Goal: Entertainment & Leisure: Browse casually

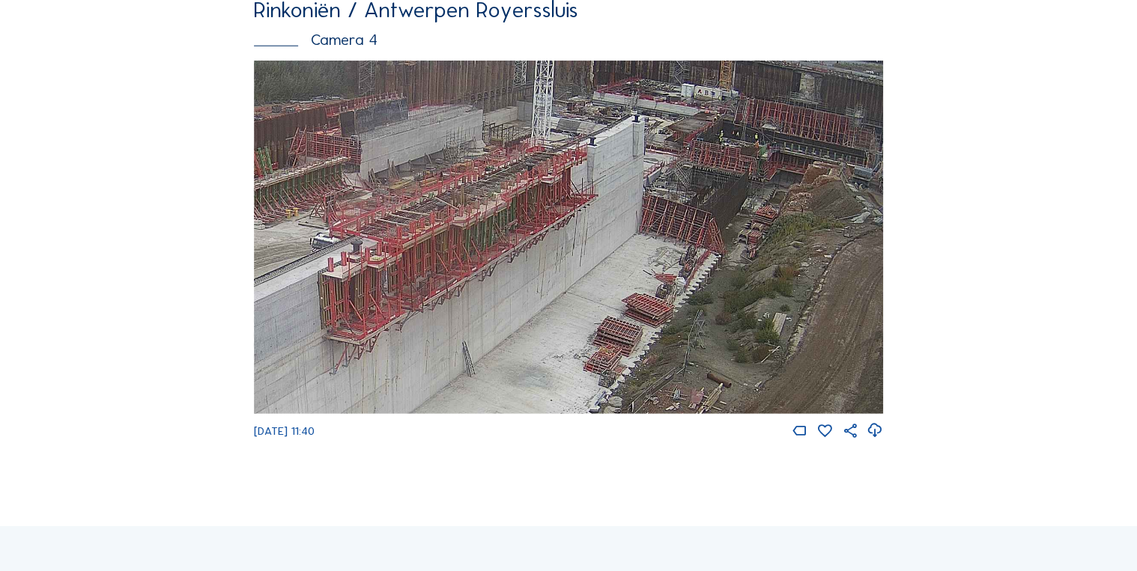
scroll to position [2040, 0]
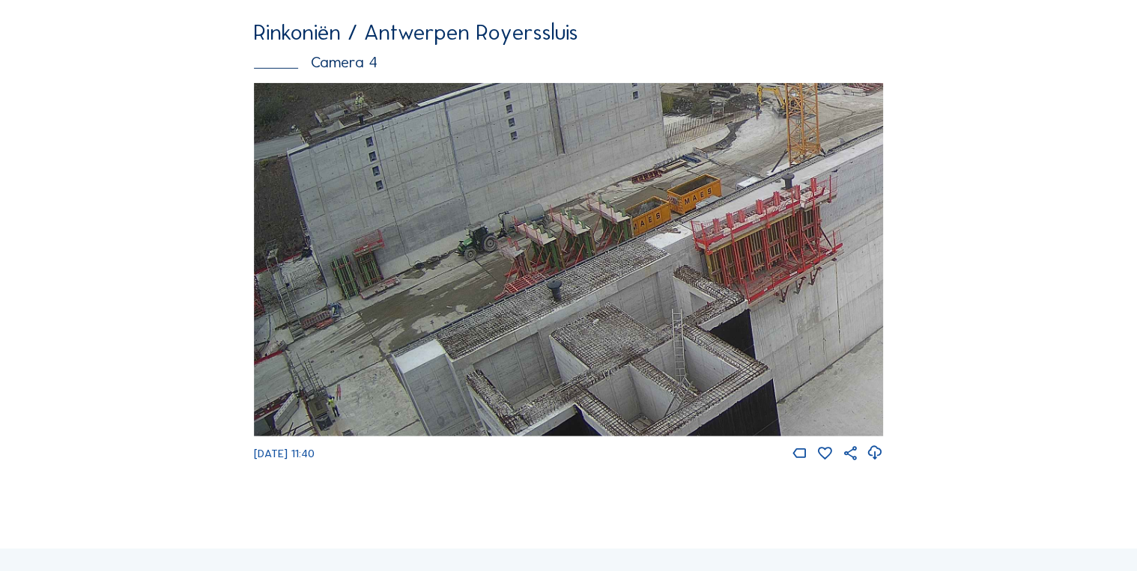
drag, startPoint x: 352, startPoint y: 316, endPoint x: 614, endPoint y: 240, distance: 272.8
click at [614, 240] on img at bounding box center [568, 259] width 628 height 353
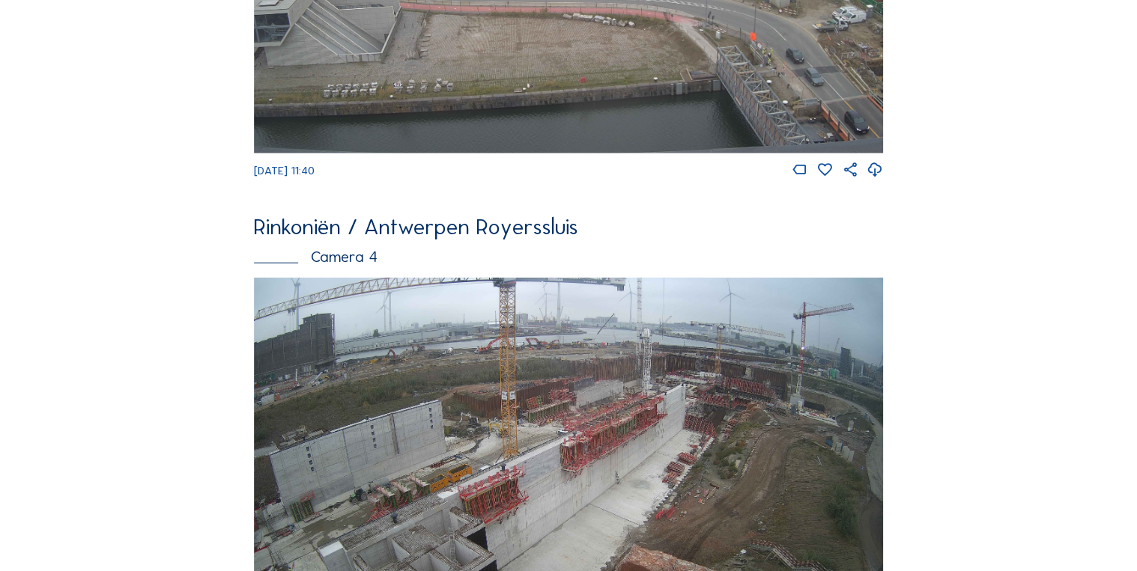
scroll to position [1861, 0]
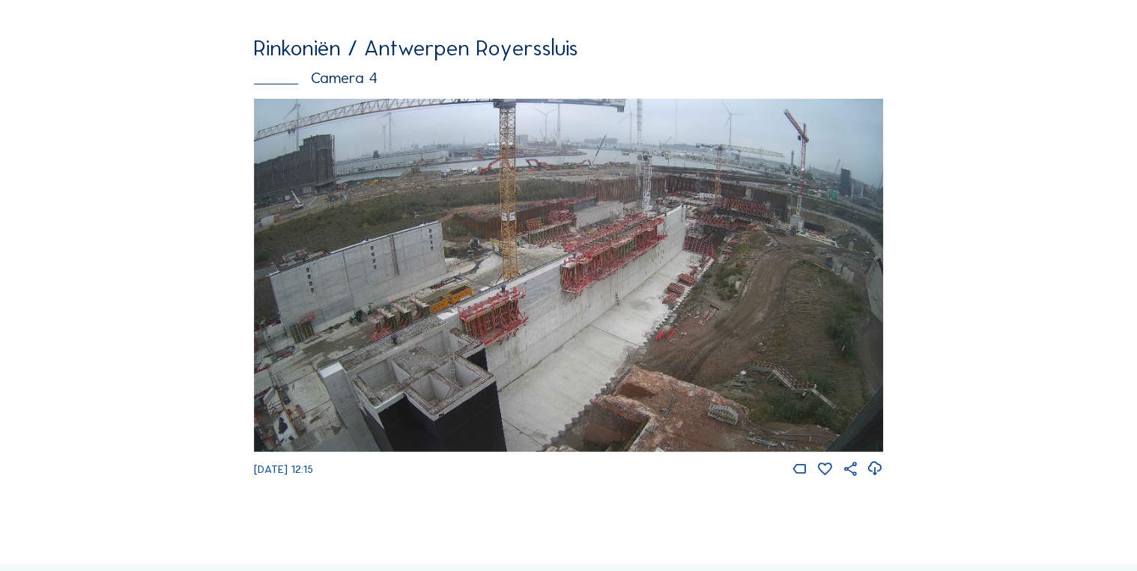
scroll to position [2041, 0]
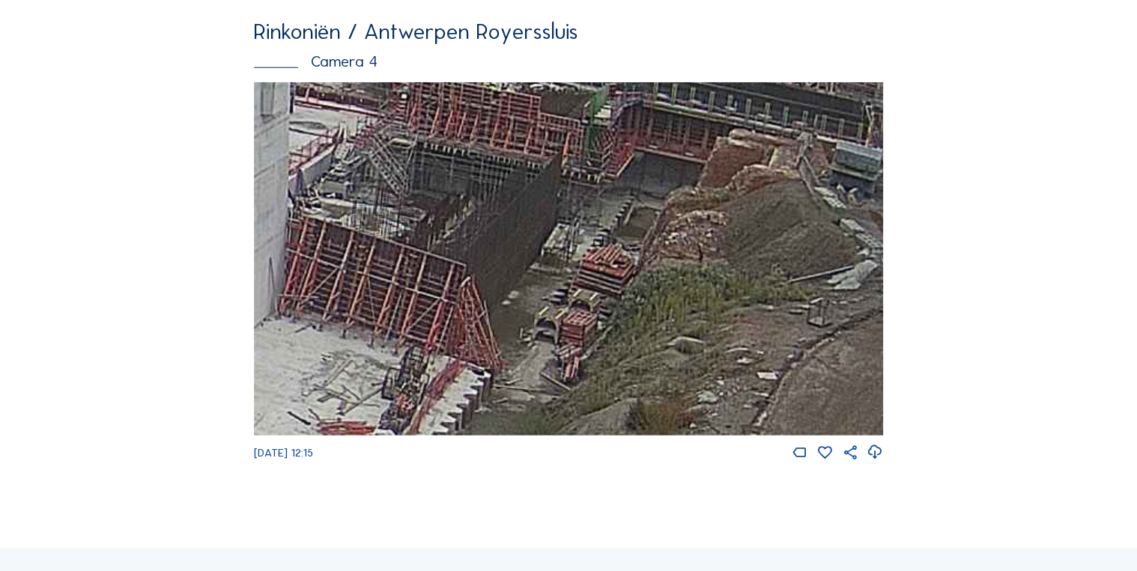
drag, startPoint x: 589, startPoint y: 255, endPoint x: 725, endPoint y: 159, distance: 167.0
click at [725, 159] on img at bounding box center [568, 258] width 628 height 353
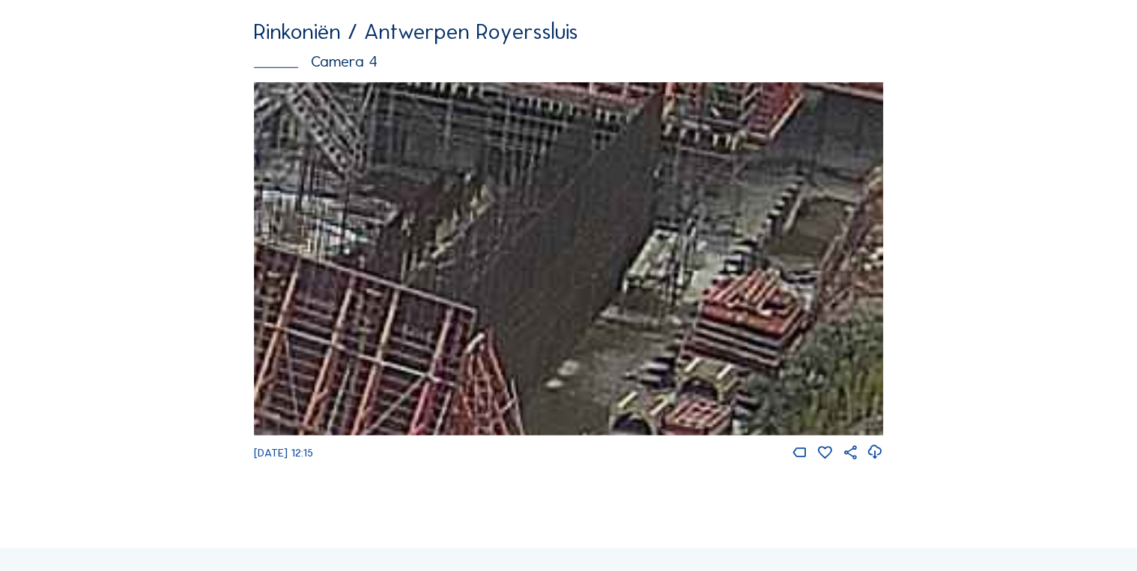
drag, startPoint x: 425, startPoint y: 212, endPoint x: 456, endPoint y: 297, distance: 90.3
click at [456, 296] on img at bounding box center [568, 258] width 628 height 353
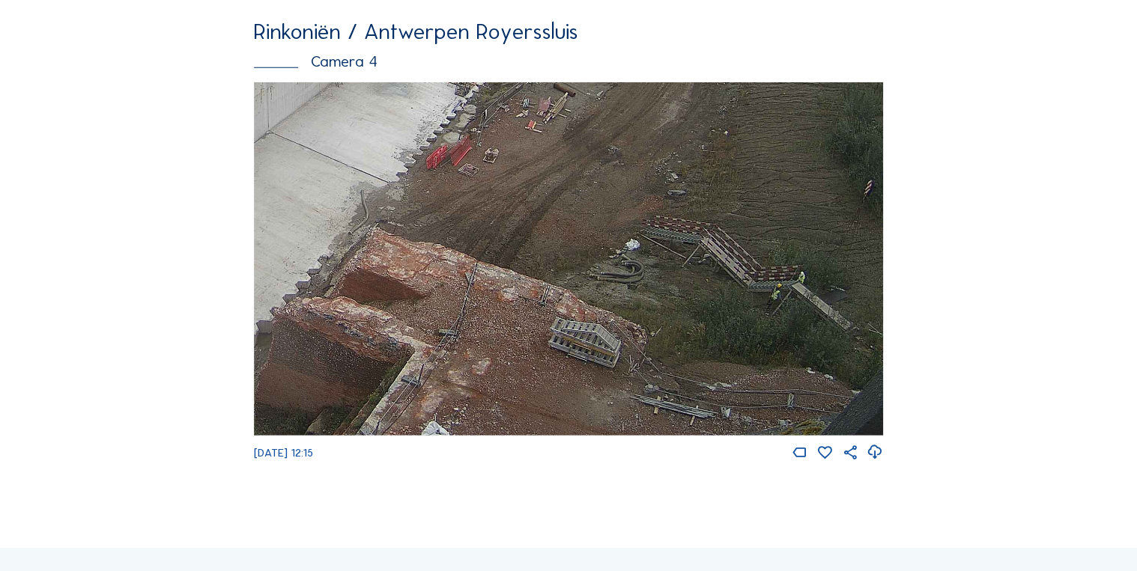
drag, startPoint x: 671, startPoint y: 327, endPoint x: 459, endPoint y: 90, distance: 318.2
click at [459, 90] on div "Rinkoniën / Antwerpen Royerssluis Camera 4 [DATE] 12:15" at bounding box center [568, 241] width 628 height 441
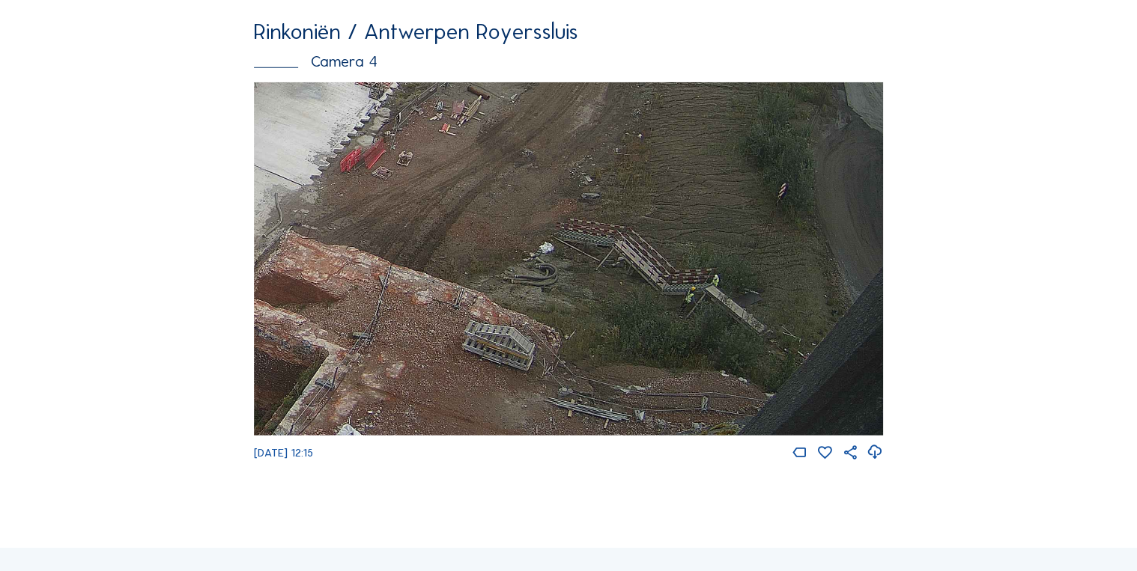
drag, startPoint x: 461, startPoint y: 248, endPoint x: 270, endPoint y: 157, distance: 212.0
click at [270, 157] on img at bounding box center [568, 258] width 628 height 353
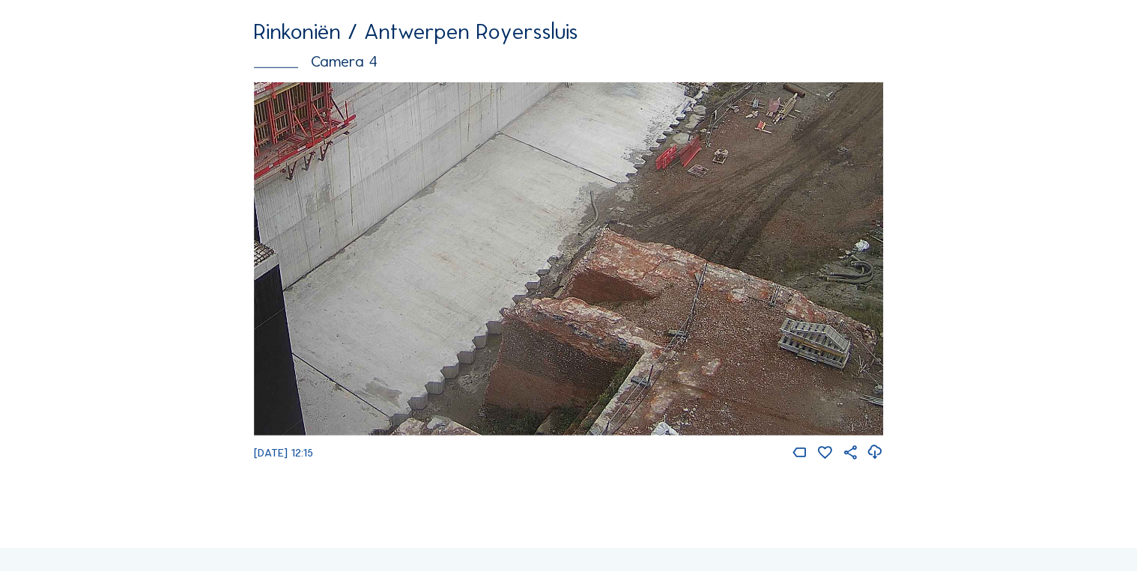
drag, startPoint x: 580, startPoint y: 318, endPoint x: 893, endPoint y: 246, distance: 321.1
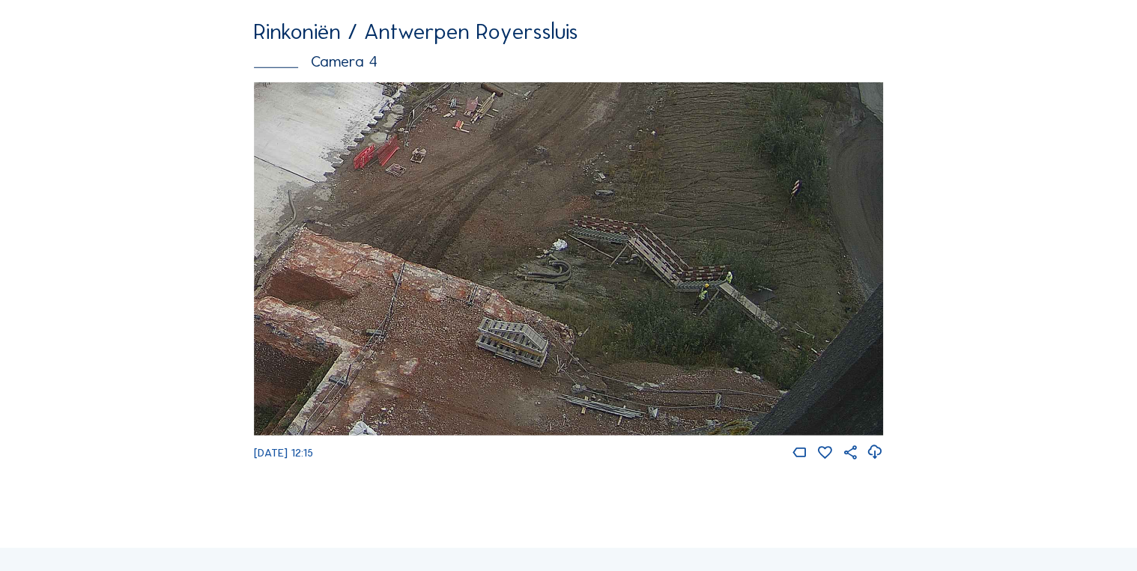
drag, startPoint x: 688, startPoint y: 323, endPoint x: 335, endPoint y: 262, distance: 358.0
click at [338, 264] on img at bounding box center [568, 258] width 628 height 353
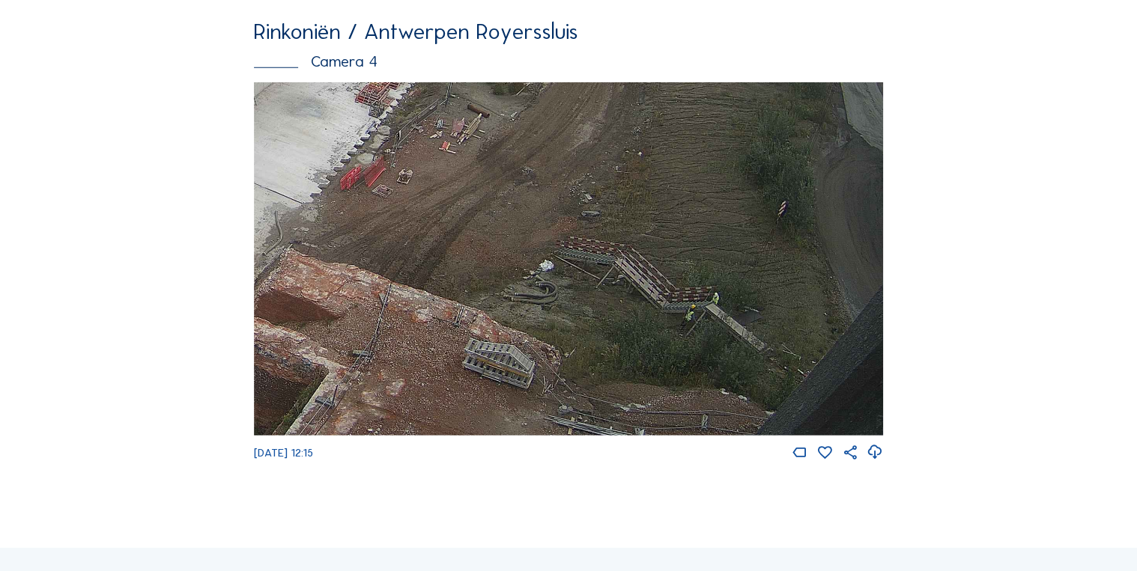
drag, startPoint x: 662, startPoint y: 294, endPoint x: 459, endPoint y: 283, distance: 203.2
click at [460, 283] on img at bounding box center [568, 258] width 628 height 353
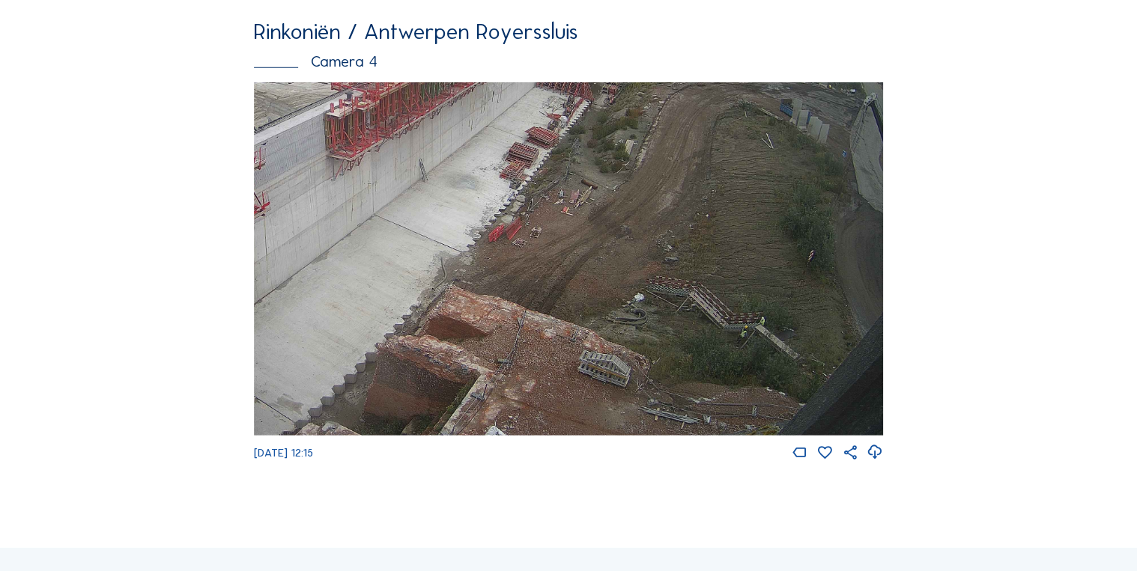
drag, startPoint x: 629, startPoint y: 356, endPoint x: 669, endPoint y: 433, distance: 86.1
click at [669, 433] on img at bounding box center [568, 258] width 628 height 353
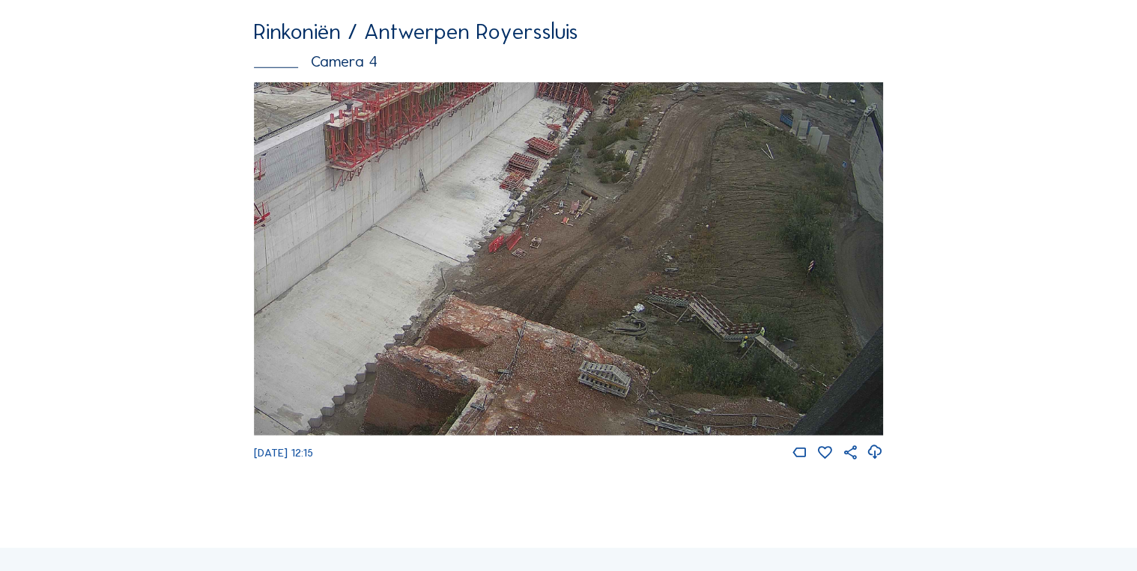
drag, startPoint x: 681, startPoint y: 326, endPoint x: 595, endPoint y: 261, distance: 109.0
click at [595, 261] on img at bounding box center [568, 258] width 628 height 353
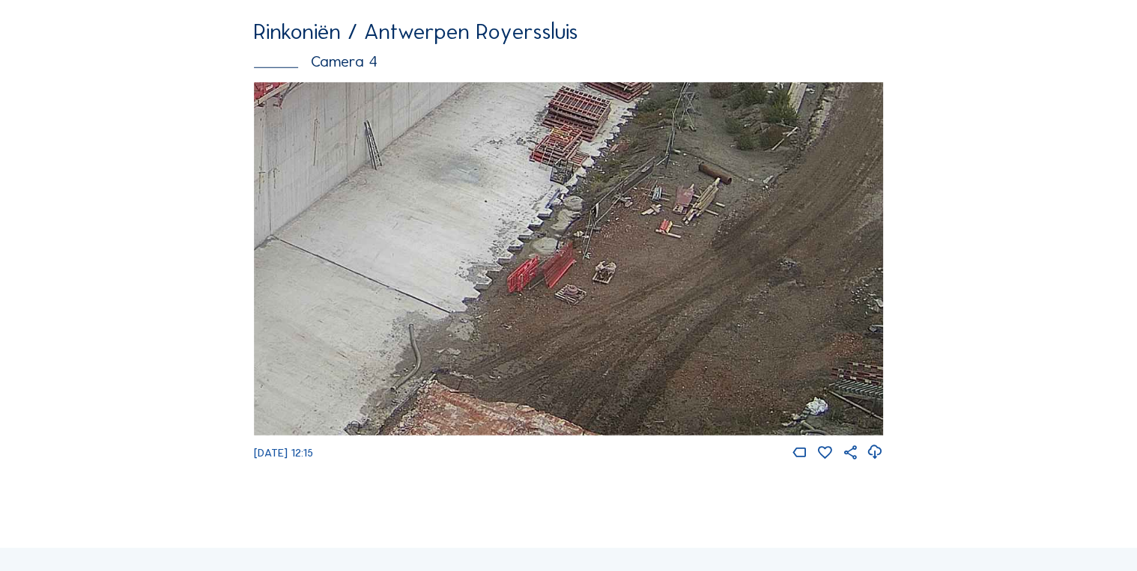
drag, startPoint x: 697, startPoint y: 204, endPoint x: 674, endPoint y: 276, distance: 75.5
click at [674, 276] on img at bounding box center [568, 258] width 628 height 353
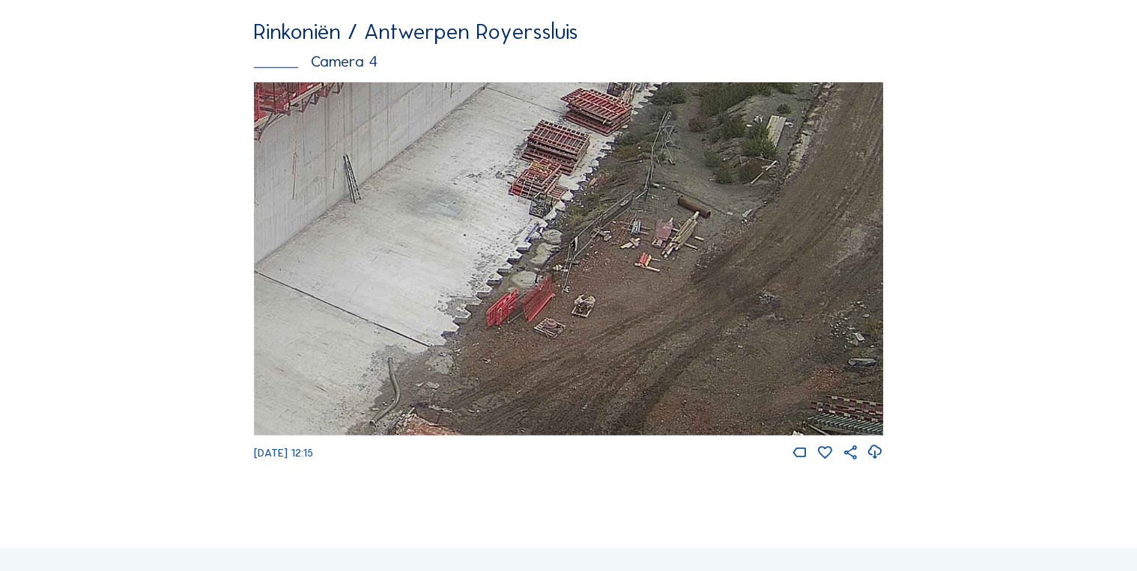
drag, startPoint x: 719, startPoint y: 255, endPoint x: 713, endPoint y: 261, distance: 8.5
click at [713, 261] on img at bounding box center [568, 258] width 628 height 353
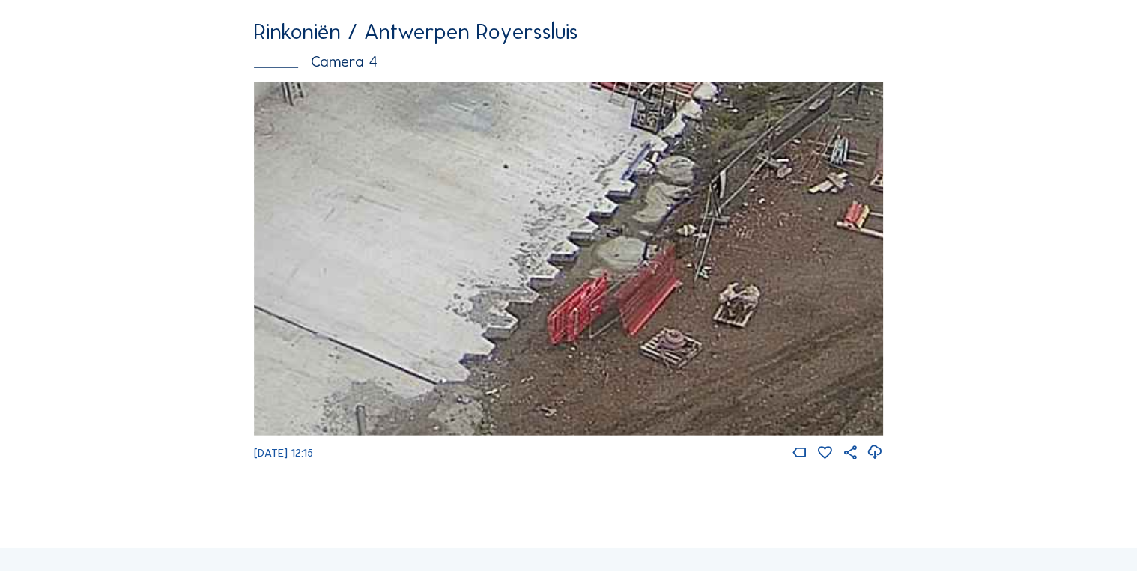
drag, startPoint x: 469, startPoint y: 322, endPoint x: 502, endPoint y: 422, distance: 104.9
click at [502, 422] on img at bounding box center [568, 258] width 628 height 353
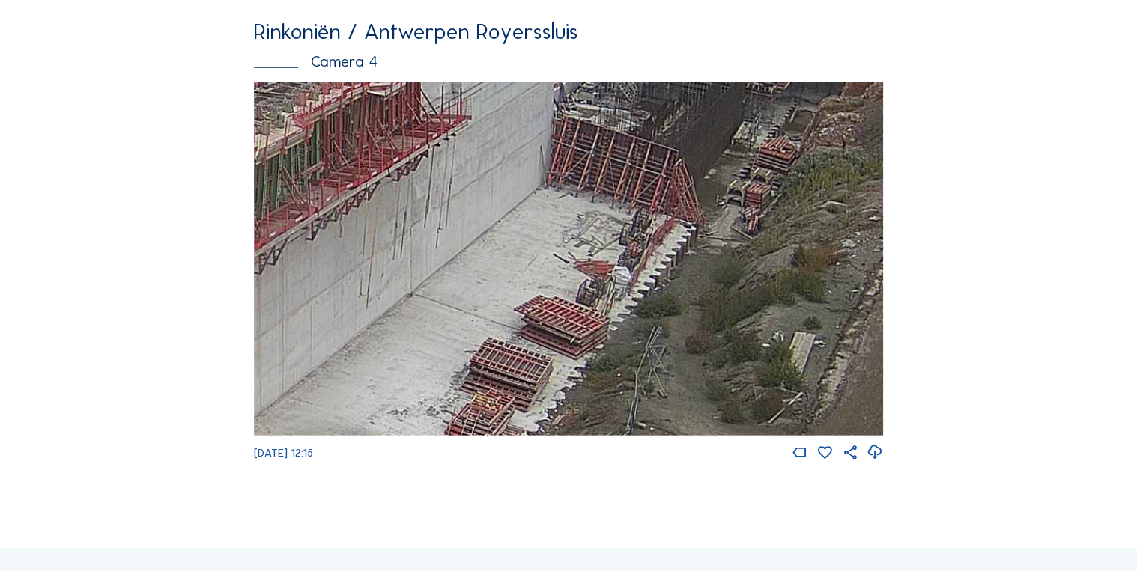
drag, startPoint x: 627, startPoint y: 210, endPoint x: 591, endPoint y: 318, distance: 114.4
click at [591, 318] on img at bounding box center [568, 258] width 628 height 353
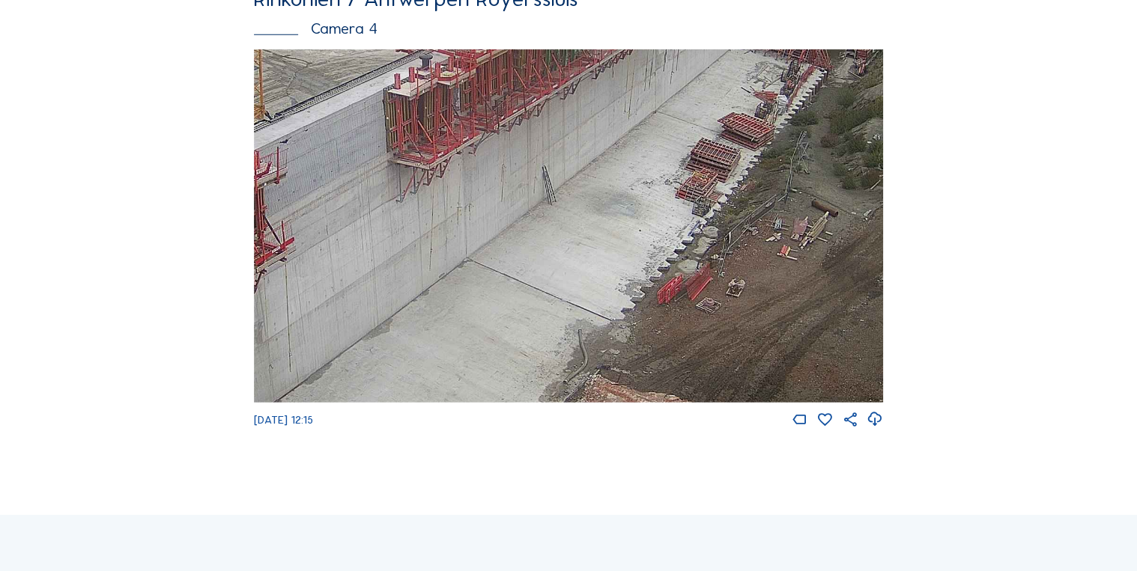
scroll to position [2221, 0]
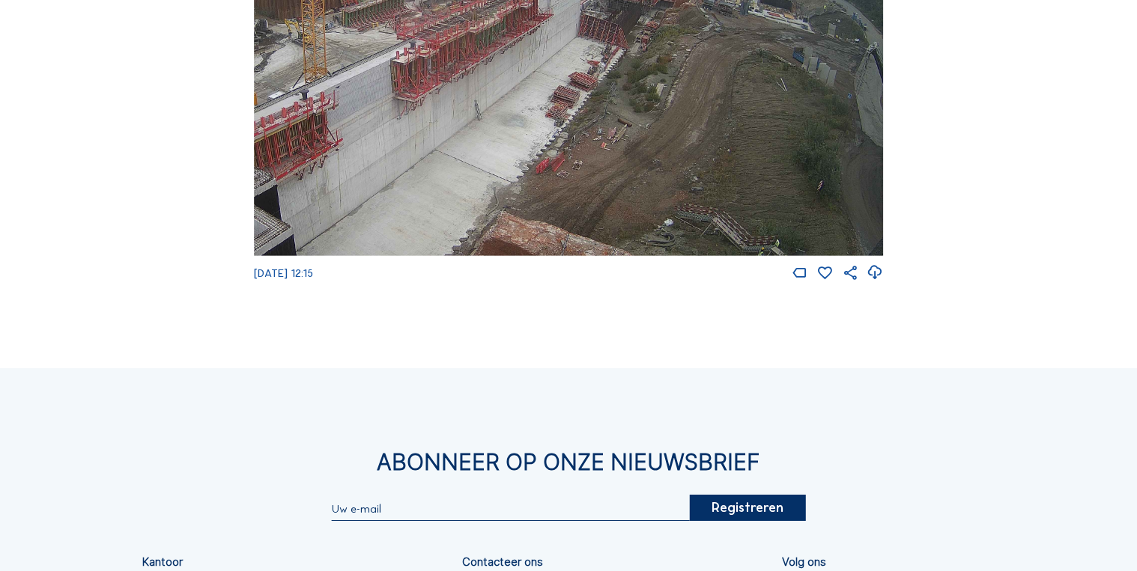
drag, startPoint x: 776, startPoint y: 174, endPoint x: 457, endPoint y: 180, distance: 319.8
click at [457, 180] on img at bounding box center [568, 79] width 628 height 353
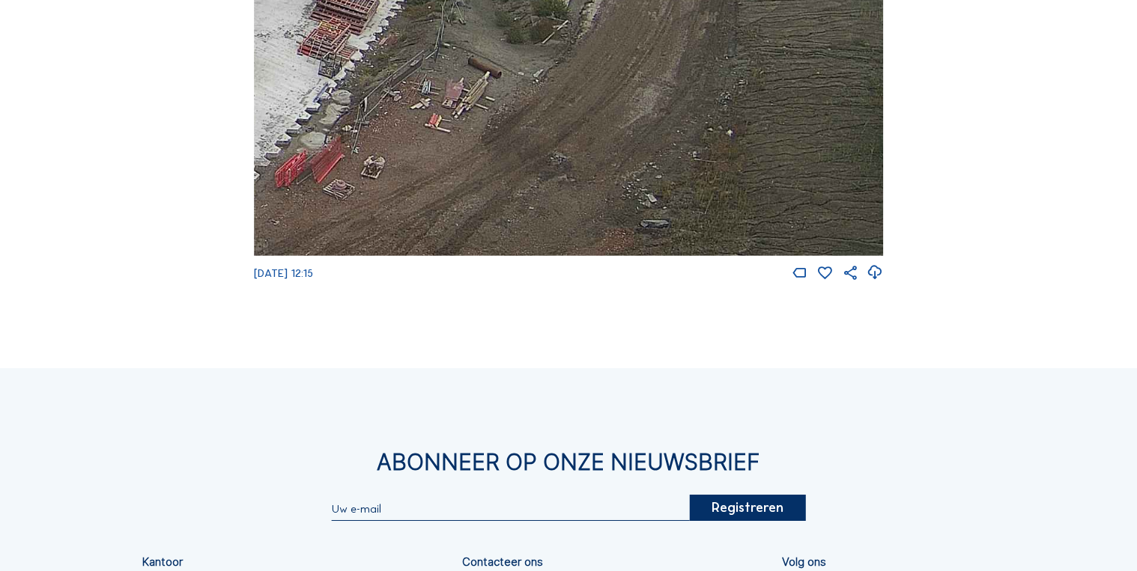
drag, startPoint x: 707, startPoint y: 216, endPoint x: 596, endPoint y: 117, distance: 148.5
click at [596, 117] on img at bounding box center [568, 79] width 628 height 353
